Goal: Task Accomplishment & Management: Manage account settings

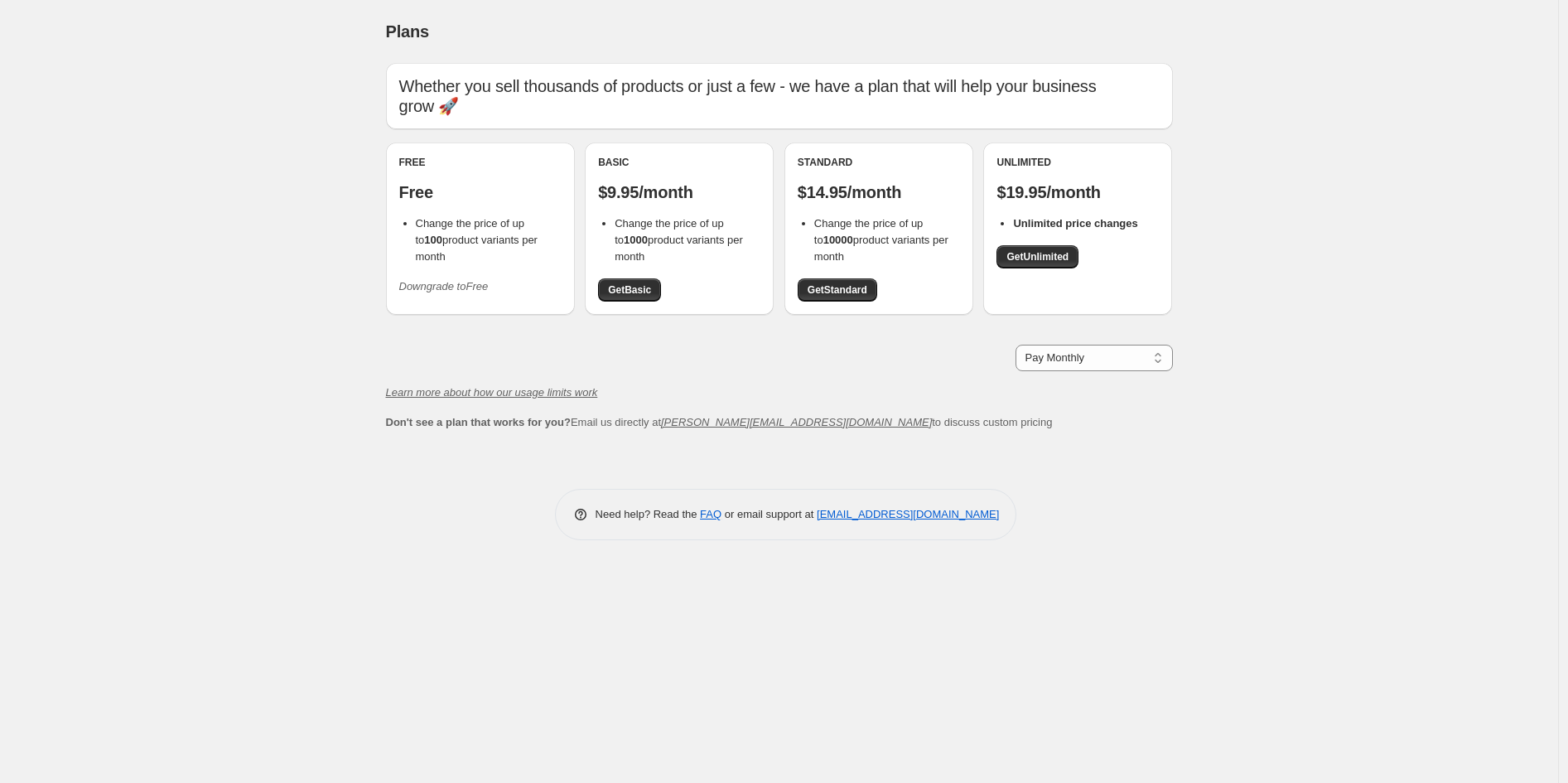
click at [444, 291] on icon "Downgrade to Free" at bounding box center [444, 286] width 90 height 12
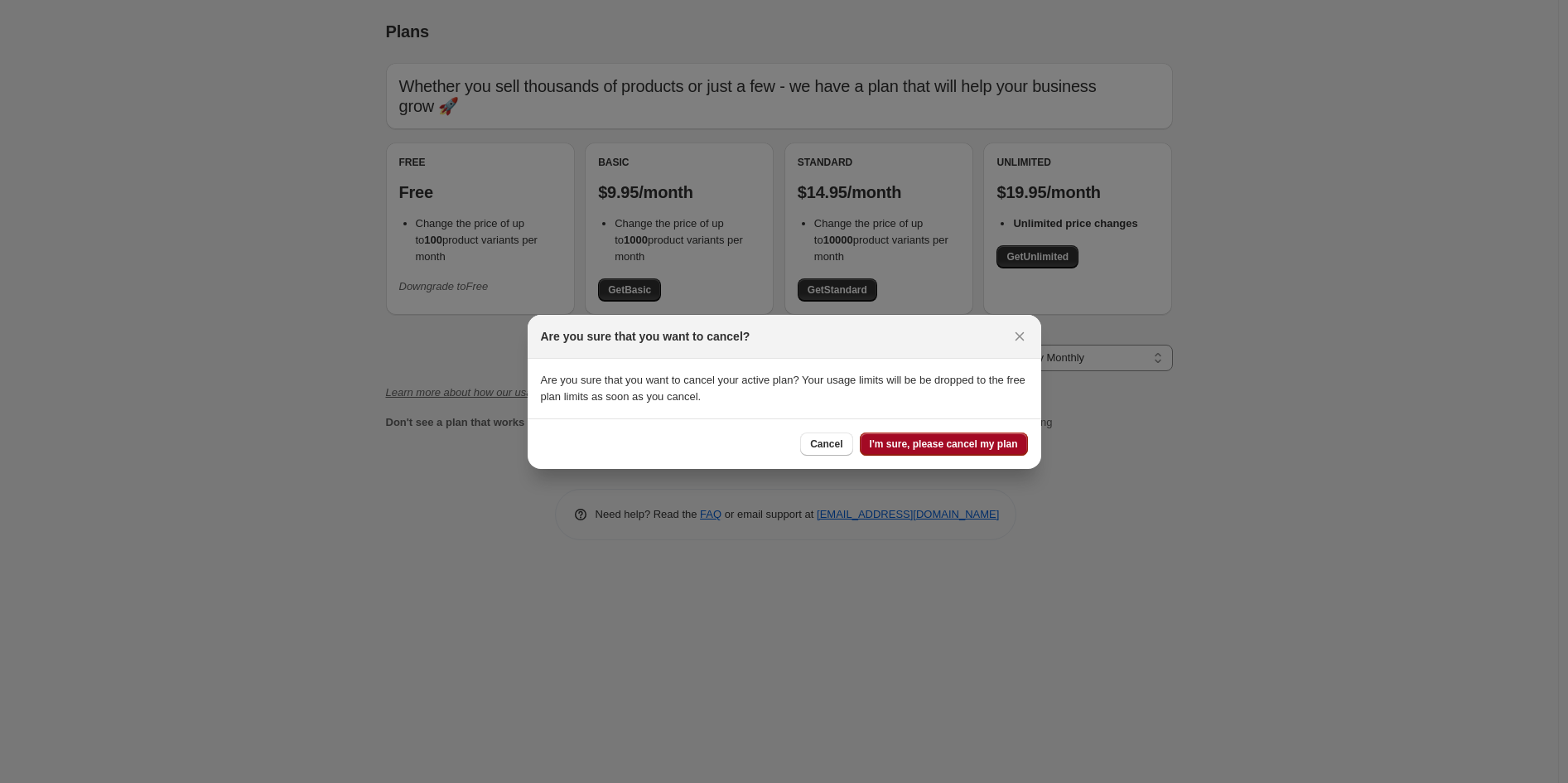
click at [945, 446] on span "I'm sure, please cancel my plan" at bounding box center [943, 444] width 148 height 13
